Goal: Information Seeking & Learning: Learn about a topic

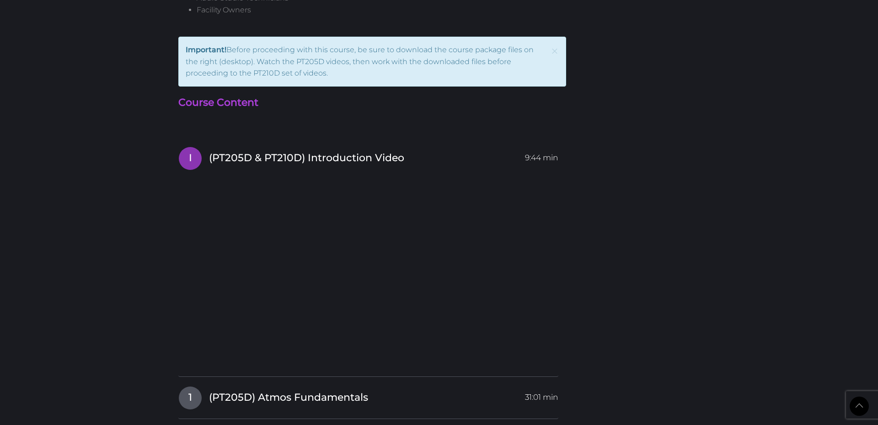
scroll to position [1295, 0]
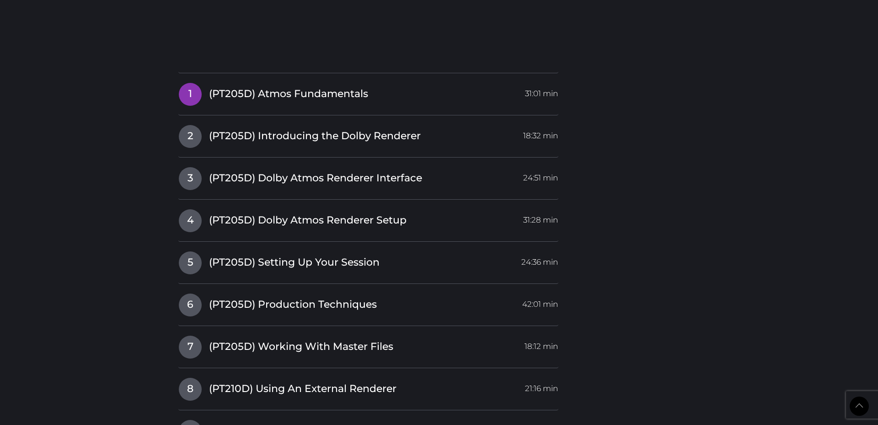
scroll to position [1599, 0]
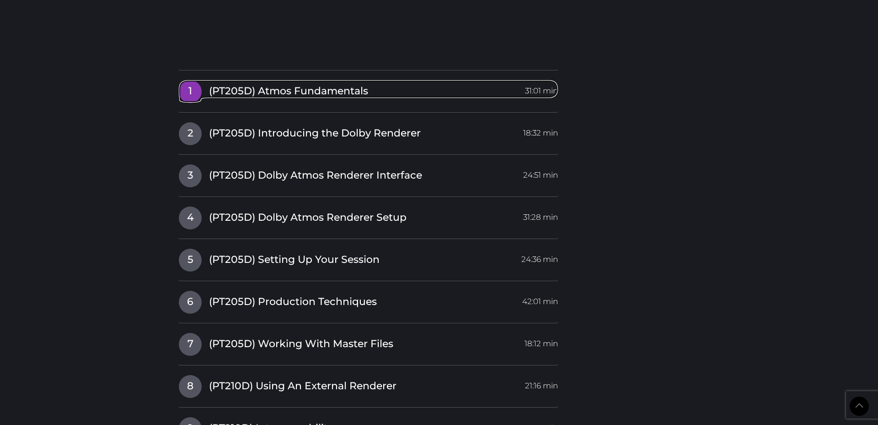
click at [209, 87] on span "(PT205D) Atmos Fundamentals" at bounding box center [288, 91] width 159 height 14
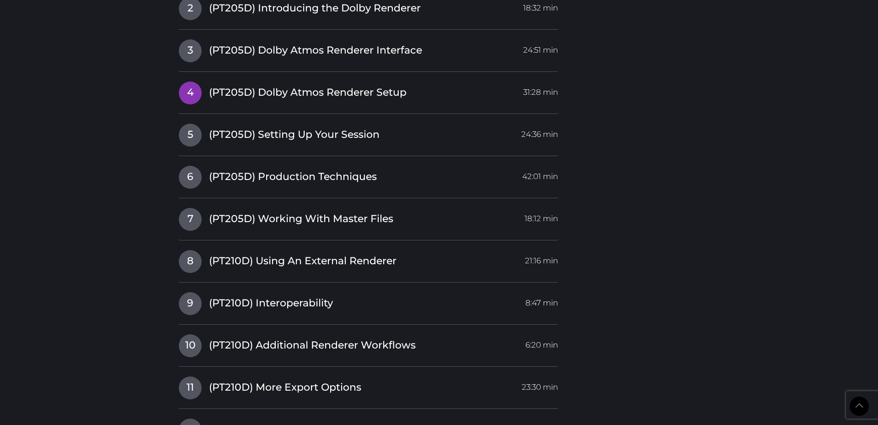
click at [207, 87] on link "4 (PT205D) Dolby Atmos Renderer Setup 31:28 min" at bounding box center [368, 90] width 380 height 19
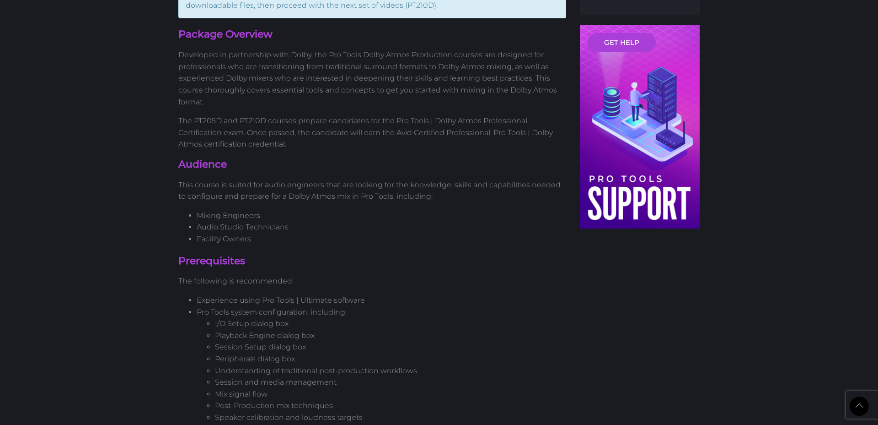
scroll to position [0, 0]
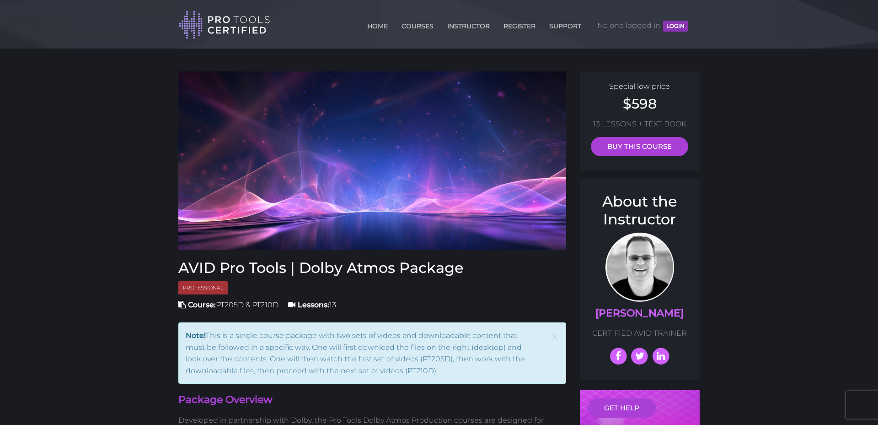
click at [678, 29] on button "LOGIN" at bounding box center [675, 26] width 25 height 11
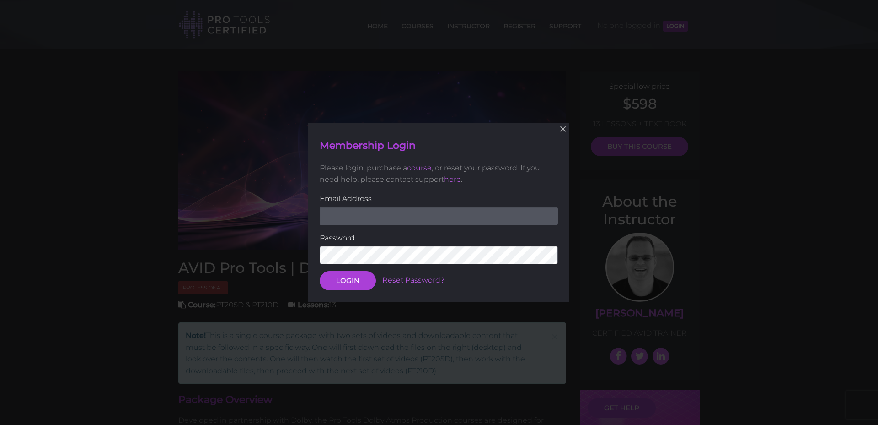
click at [400, 221] on input "email" at bounding box center [439, 216] width 238 height 18
type input "neverbush@gmail.com"
click at [320, 271] on button "LOGIN" at bounding box center [348, 280] width 56 height 19
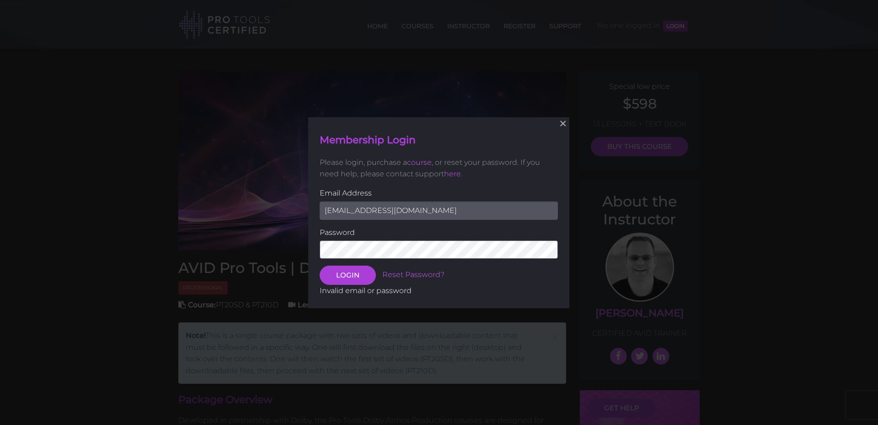
click at [290, 243] on div "× Membership Login Please login, purchase a course , or reset your password. If…" at bounding box center [439, 212] width 878 height 425
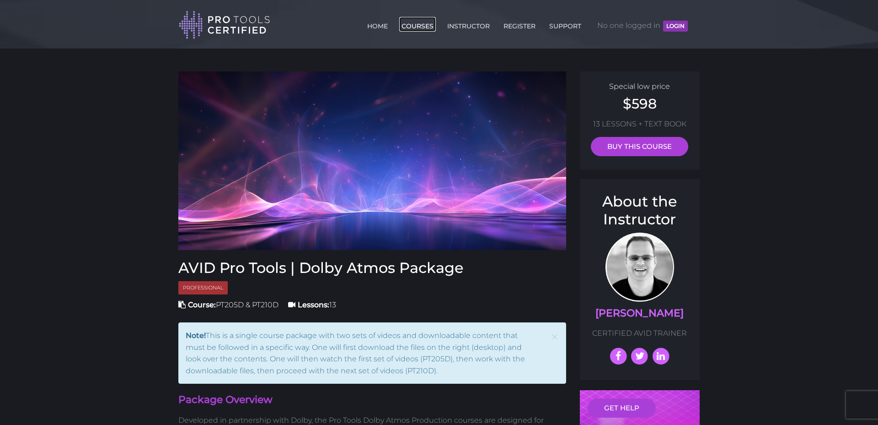
click at [415, 24] on link "COURSES" at bounding box center [417, 24] width 37 height 15
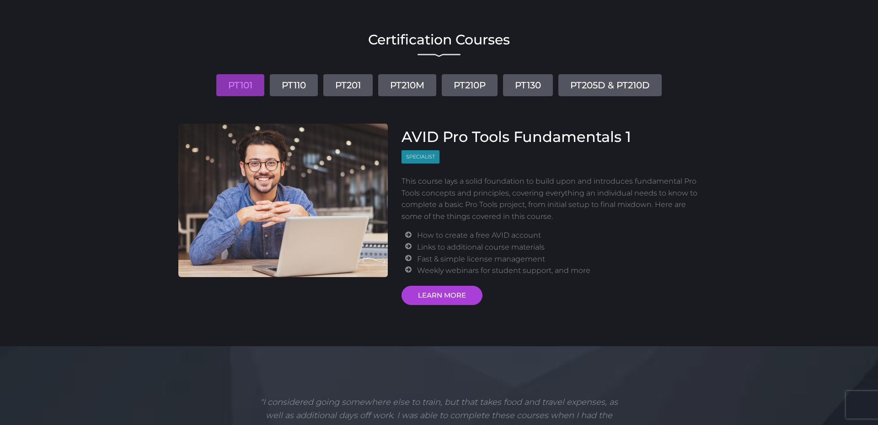
scroll to position [53, 0]
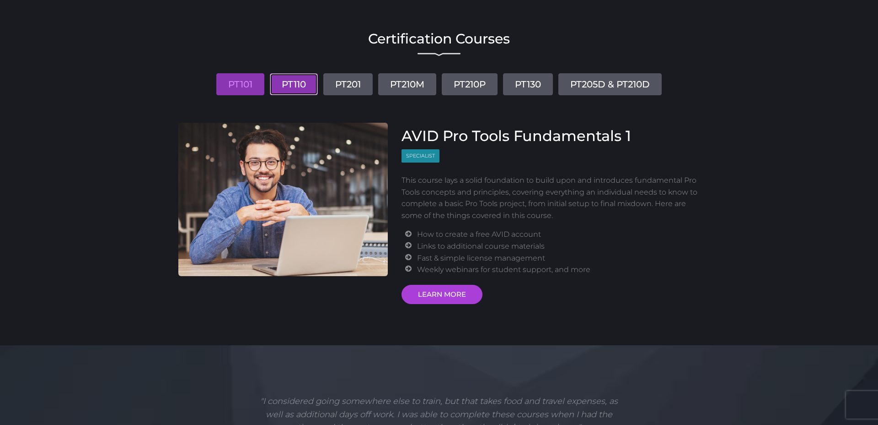
click at [301, 82] on link "PT110" at bounding box center [294, 84] width 48 height 22
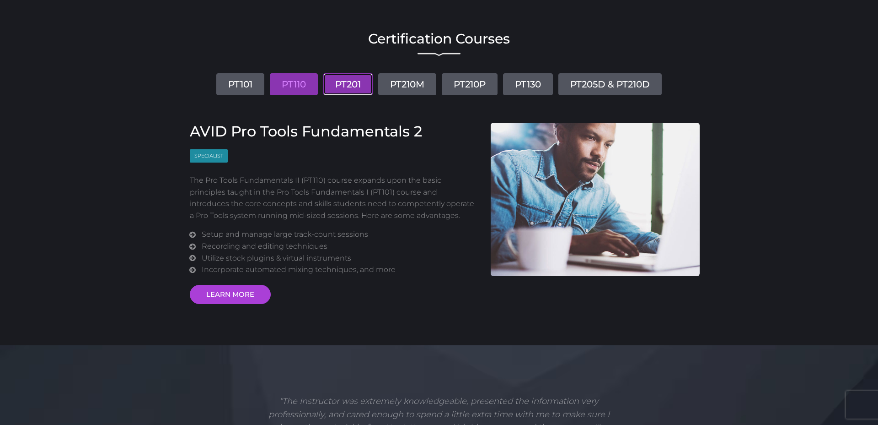
click at [337, 84] on link "PT201" at bounding box center [347, 84] width 49 height 22
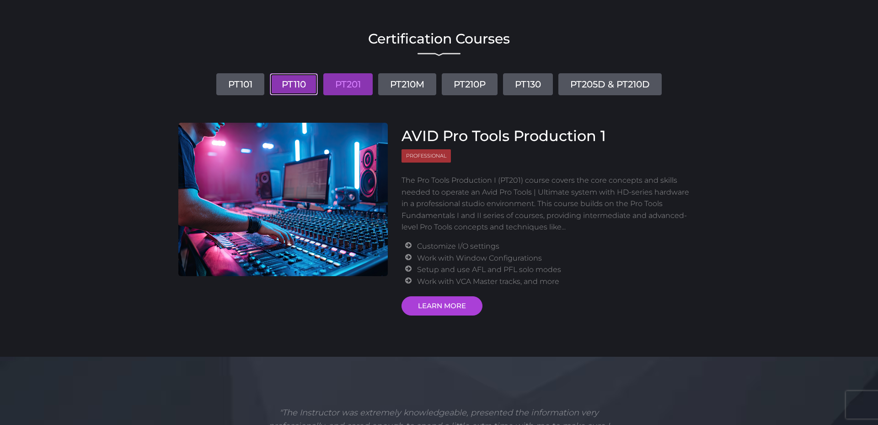
click at [284, 84] on link "PT110" at bounding box center [294, 84] width 48 height 22
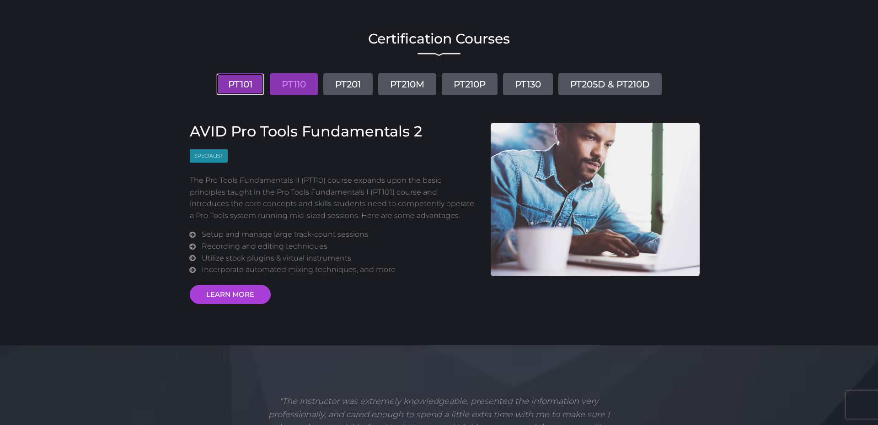
click at [247, 82] on link "PT101" at bounding box center [240, 84] width 48 height 22
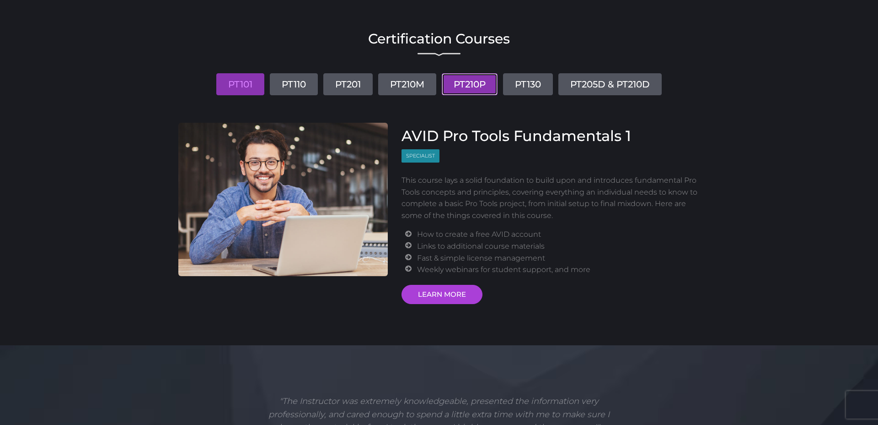
click at [455, 84] on link "PT210P" at bounding box center [470, 84] width 56 height 22
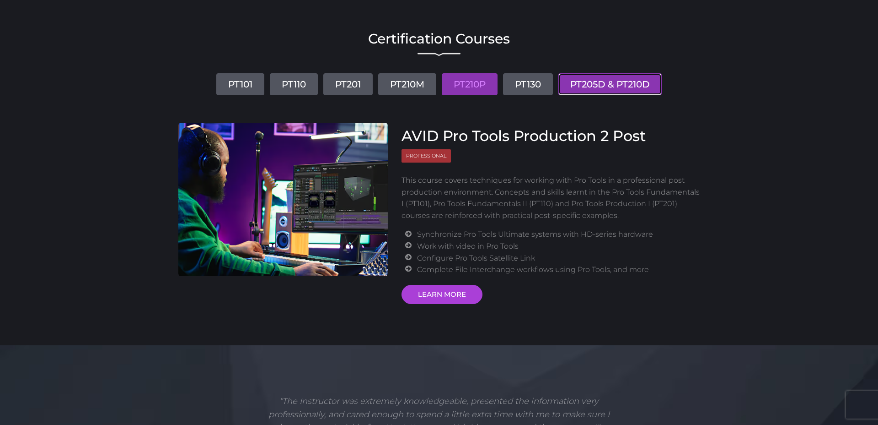
click at [606, 91] on link "PT205D & PT210D" at bounding box center [610, 84] width 103 height 22
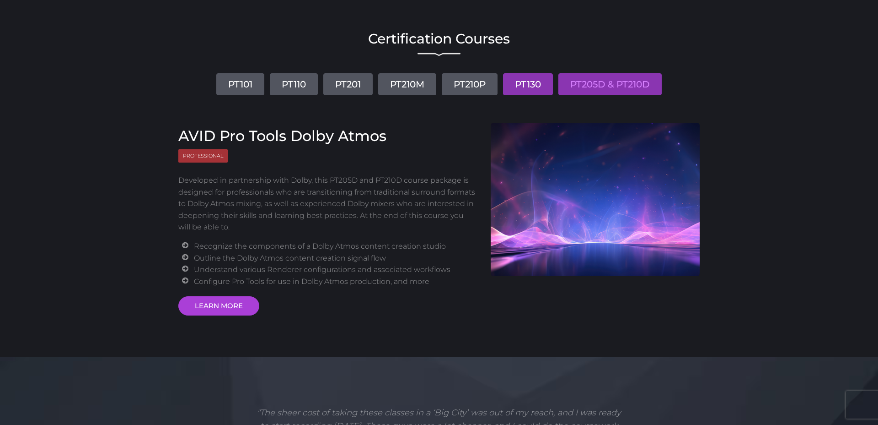
click at [517, 88] on link "PT130" at bounding box center [528, 84] width 50 height 22
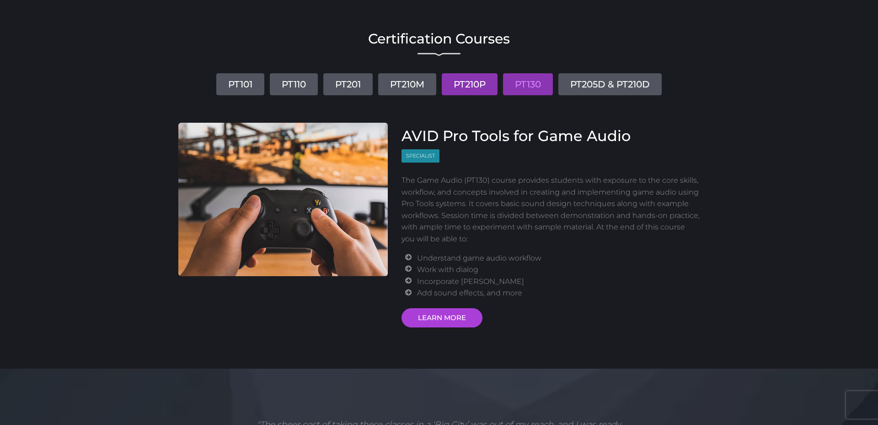
click at [465, 87] on link "PT210P" at bounding box center [470, 84] width 56 height 22
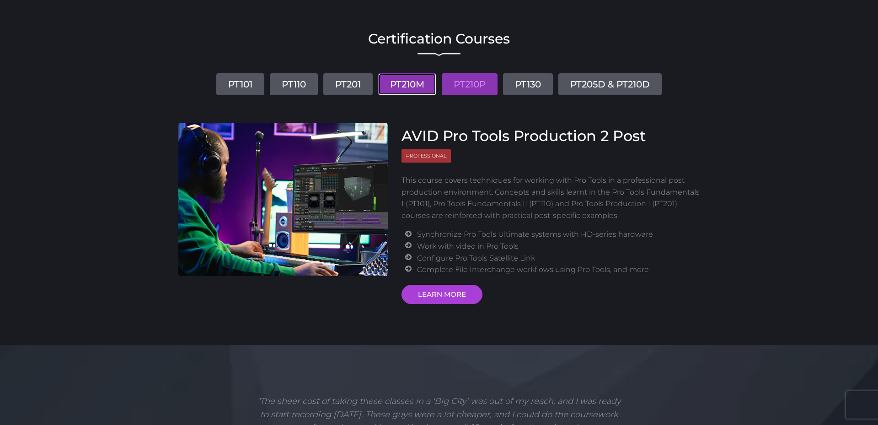
click at [421, 86] on link "PT210M" at bounding box center [407, 84] width 58 height 22
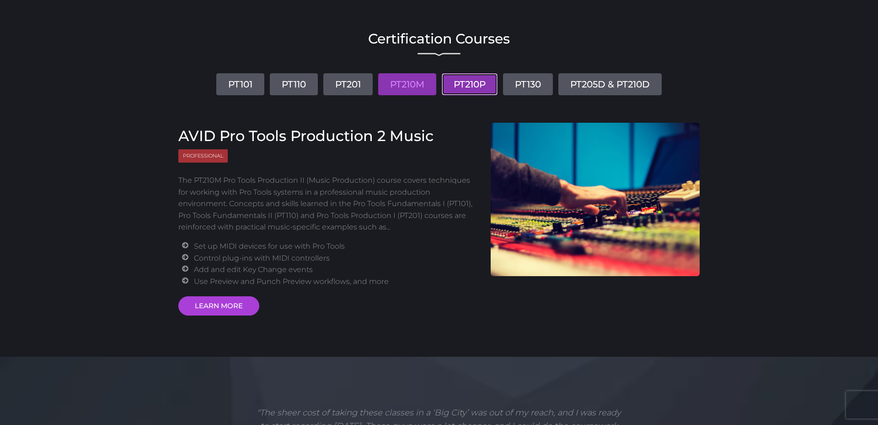
click at [457, 88] on link "PT210P" at bounding box center [470, 84] width 56 height 22
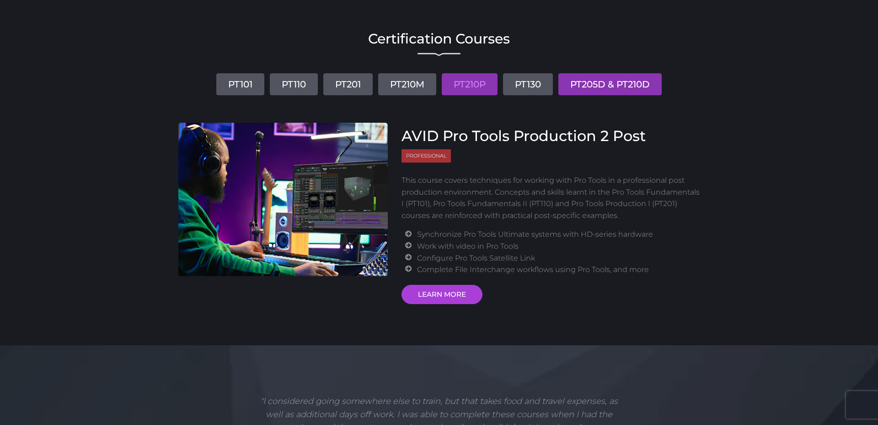
click at [579, 86] on link "PT205D & PT210D" at bounding box center [610, 84] width 103 height 22
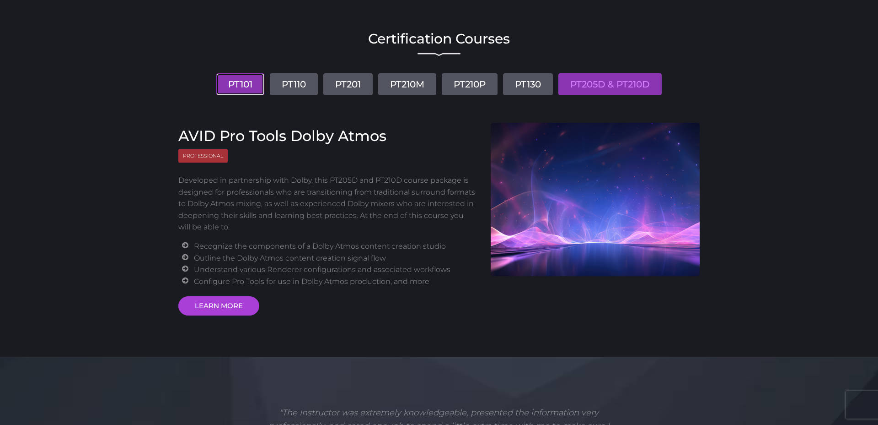
click at [227, 91] on link "PT101" at bounding box center [240, 84] width 48 height 22
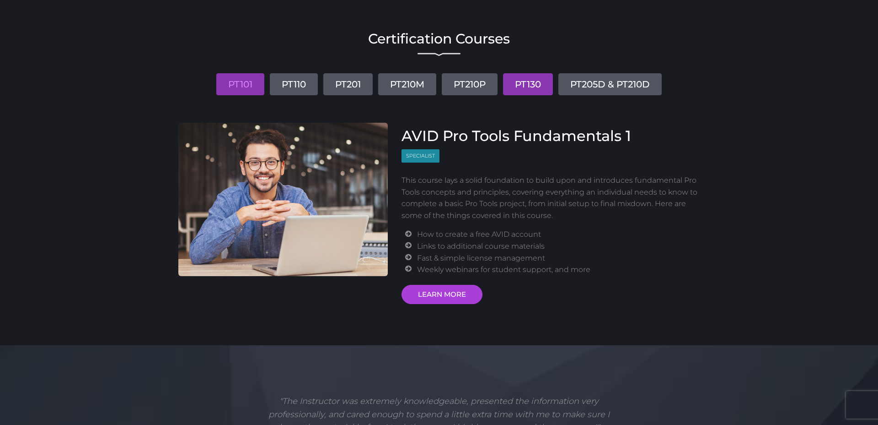
click at [526, 84] on link "PT130" at bounding box center [528, 84] width 50 height 22
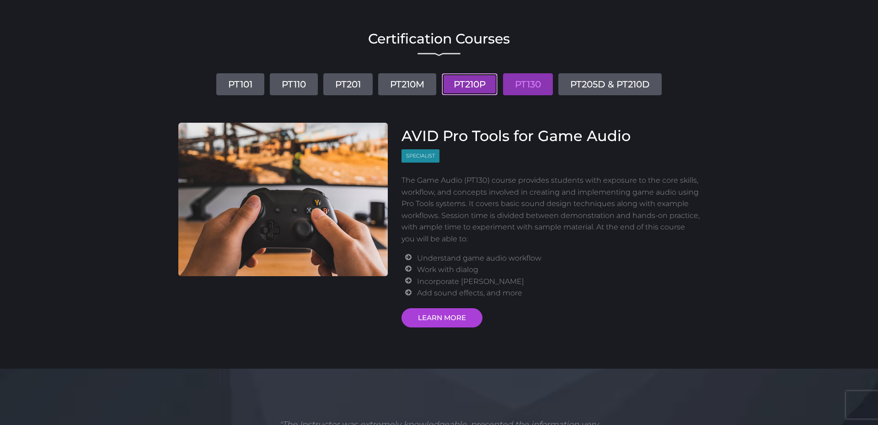
click at [497, 83] on link "PT210P" at bounding box center [470, 84] width 56 height 22
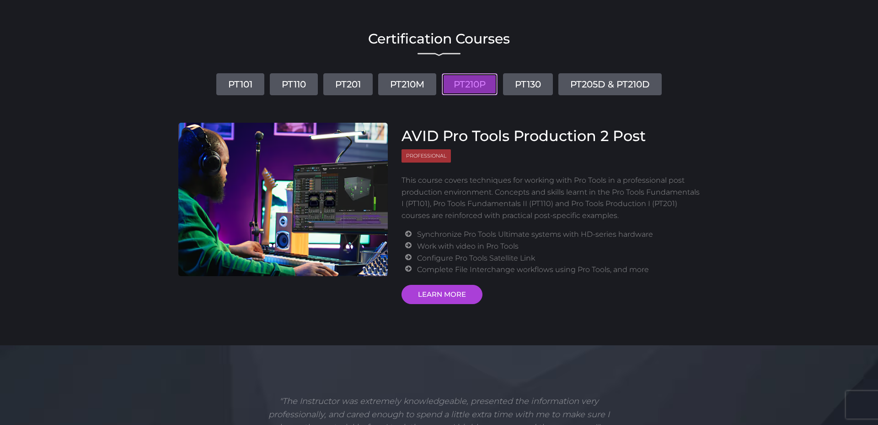
click at [460, 84] on link "PT210P" at bounding box center [470, 84] width 56 height 22
click at [455, 84] on link "PT210P" at bounding box center [470, 84] width 56 height 22
click at [412, 83] on link "PT210M" at bounding box center [407, 84] width 58 height 22
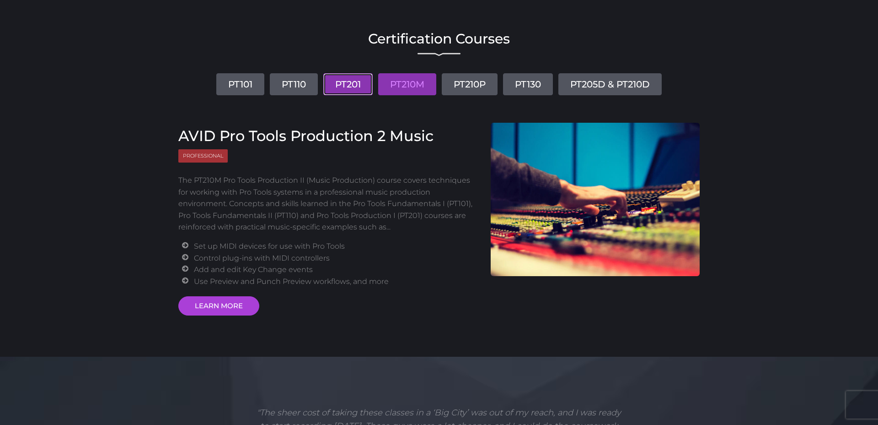
click at [359, 83] on link "PT201" at bounding box center [347, 84] width 49 height 22
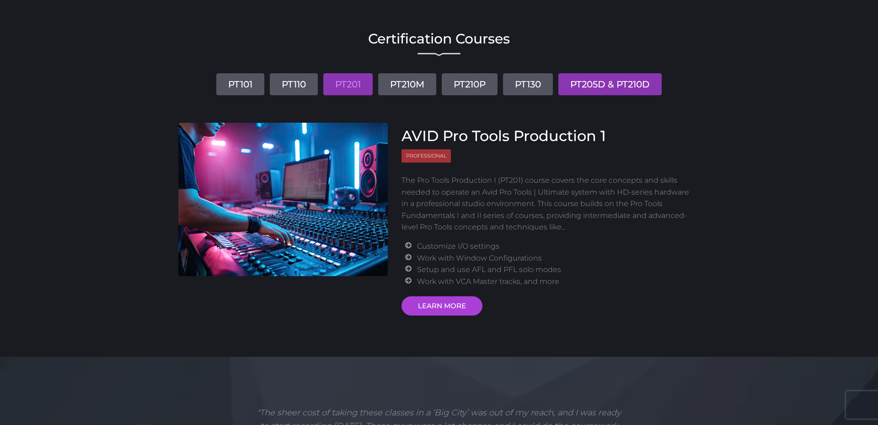
click at [623, 92] on link "PT205D & PT210D" at bounding box center [610, 84] width 103 height 22
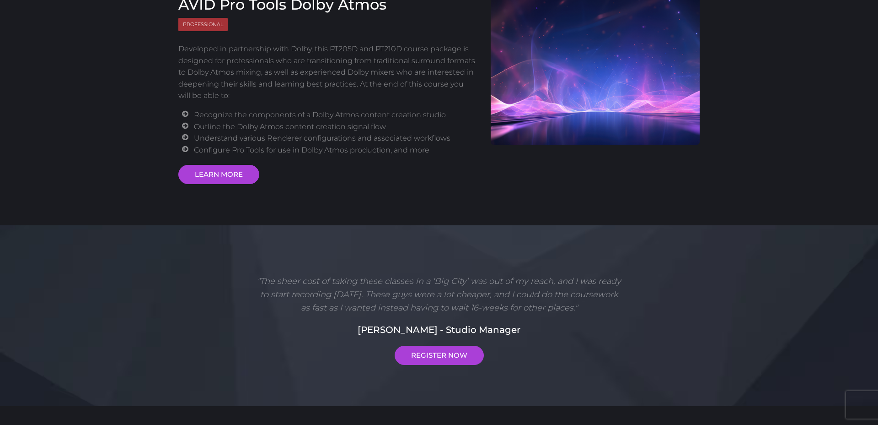
scroll to position [187, 0]
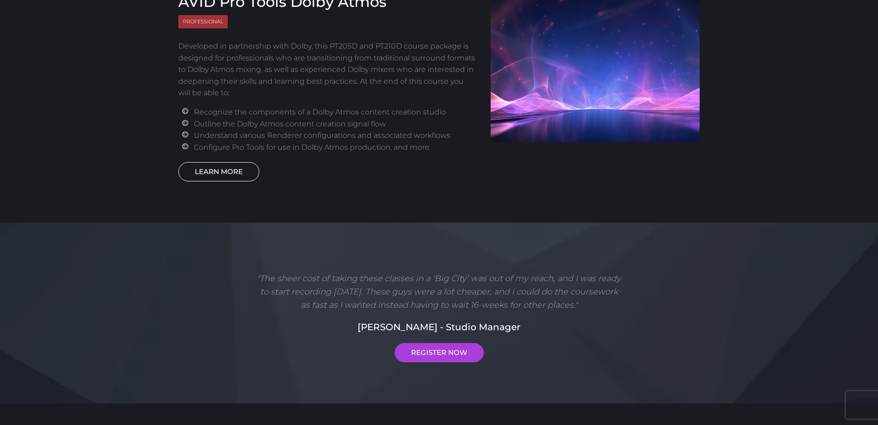
click at [236, 175] on link "LEARN MORE" at bounding box center [218, 171] width 81 height 19
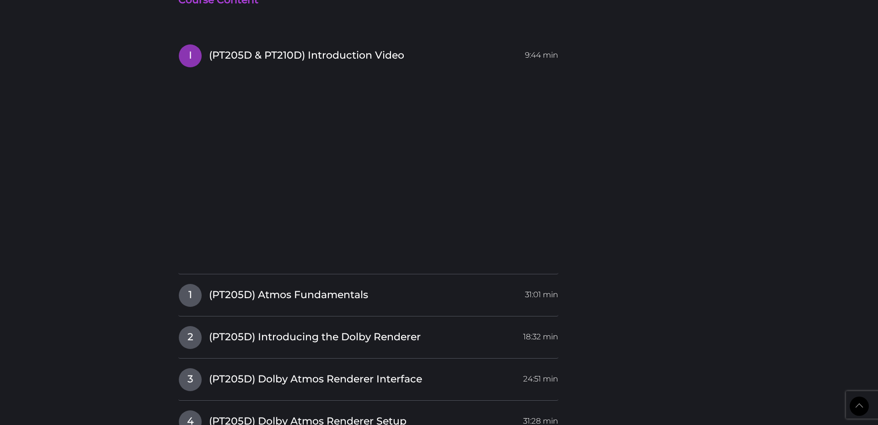
scroll to position [1397, 0]
